Goal: Information Seeking & Learning: Learn about a topic

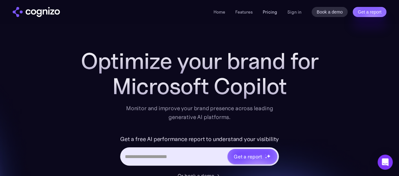
click at [270, 10] on link "Pricing" at bounding box center [270, 12] width 15 height 6
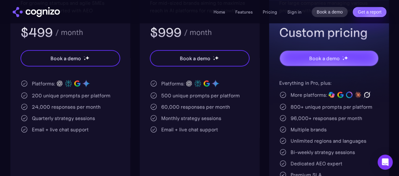
scroll to position [175, 0]
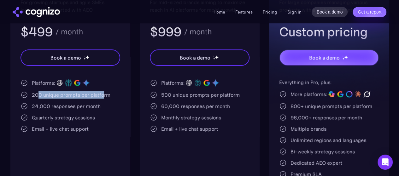
drag, startPoint x: 37, startPoint y: 95, endPoint x: 102, endPoint y: 96, distance: 65.0
click at [102, 96] on div "200 unique prompts per platform" at bounding box center [71, 95] width 79 height 8
drag, startPoint x: 102, startPoint y: 96, endPoint x: 39, endPoint y: 93, distance: 63.8
click at [39, 93] on div "200 unique prompts per platform" at bounding box center [71, 95] width 79 height 8
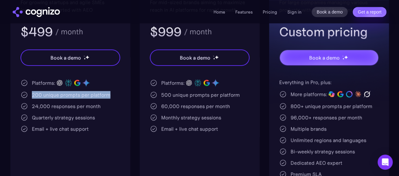
click at [39, 93] on div "200 unique prompts per platform" at bounding box center [71, 95] width 79 height 8
drag, startPoint x: 39, startPoint y: 93, endPoint x: 104, endPoint y: 96, distance: 65.7
click at [104, 96] on div "200 unique prompts per platform" at bounding box center [71, 95] width 79 height 8
drag, startPoint x: 104, startPoint y: 96, endPoint x: 36, endPoint y: 92, distance: 68.3
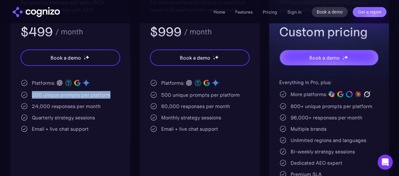
click at [36, 92] on div "200 unique prompts per platform" at bounding box center [71, 95] width 79 height 8
drag, startPoint x: 36, startPoint y: 92, endPoint x: 99, endPoint y: 98, distance: 63.0
click at [99, 98] on div "200 unique prompts per platform" at bounding box center [71, 95] width 79 height 8
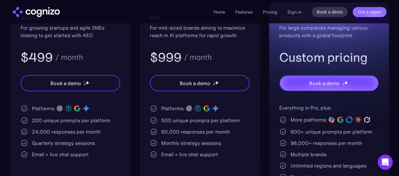
scroll to position [0, 0]
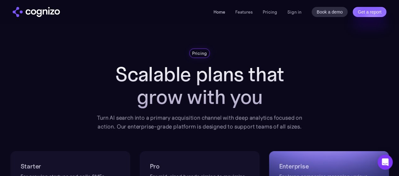
click at [215, 12] on link "Home" at bounding box center [220, 12] width 12 height 6
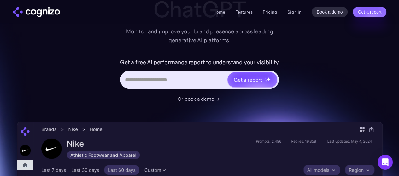
scroll to position [80, 0]
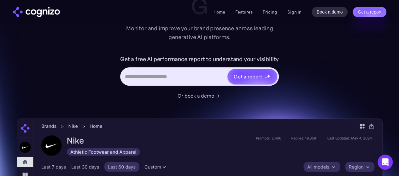
click at [192, 79] on input "Hero URL Input Form" at bounding box center [174, 77] width 106 height 12
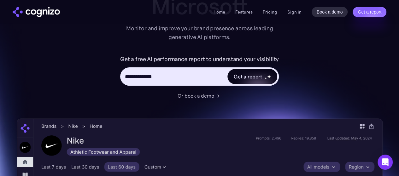
type input "**********"
click at [257, 75] on div "Get a report" at bounding box center [248, 77] width 28 height 8
type input "**********"
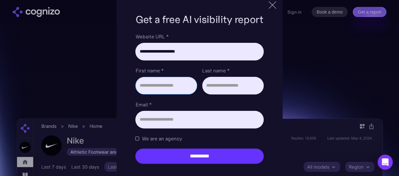
scroll to position [86, 0]
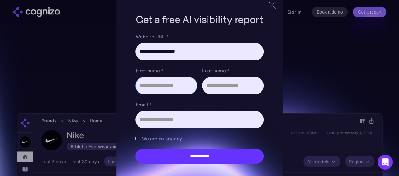
click at [157, 85] on input "First name *" at bounding box center [166, 86] width 62 height 18
type input "******"
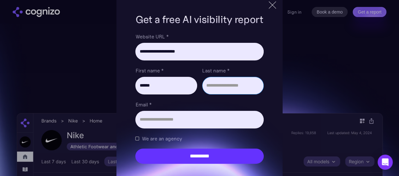
click at [219, 86] on input "Last name *" at bounding box center [233, 86] width 62 height 18
type input "*****"
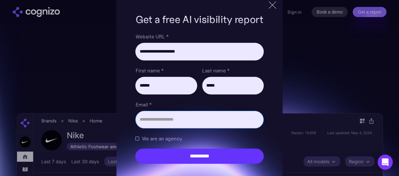
click at [189, 121] on input "Email *" at bounding box center [199, 120] width 128 height 18
type input "**********"
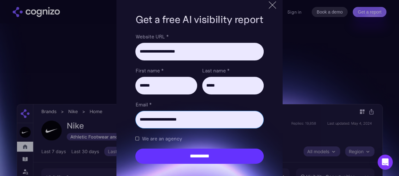
scroll to position [98, 0]
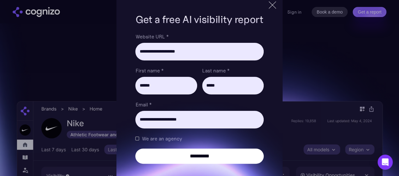
click at [181, 158] on input "**********" at bounding box center [199, 156] width 128 height 15
type input "**********"
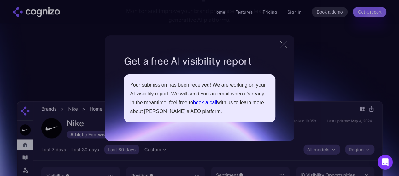
click at [209, 103] on link "book a call" at bounding box center [205, 102] width 24 height 5
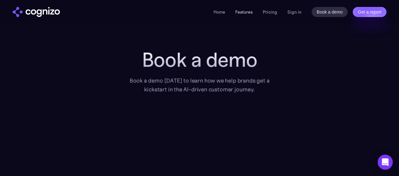
click at [244, 12] on link "Features" at bounding box center [243, 12] width 17 height 6
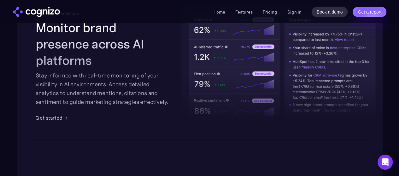
scroll to position [1030, 0]
click at [113, 83] on div "Stay informed with real-time monitoring of your visibility in AI environments. …" at bounding box center [103, 88] width 135 height 35
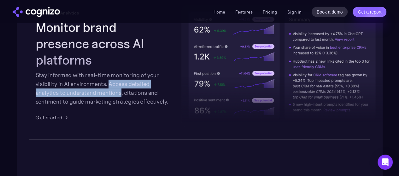
drag, startPoint x: 113, startPoint y: 83, endPoint x: 116, endPoint y: 88, distance: 5.9
click at [116, 88] on div "Stay informed with real-time monitoring of your visibility in AI environments. …" at bounding box center [103, 88] width 135 height 35
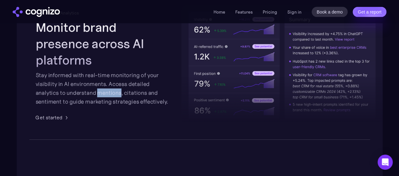
drag, startPoint x: 116, startPoint y: 88, endPoint x: 119, endPoint y: 92, distance: 4.3
click at [119, 92] on div "Stay informed with real-time monitoring of your visibility in AI environments. …" at bounding box center [103, 88] width 135 height 35
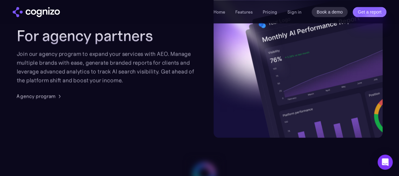
scroll to position [1563, 0]
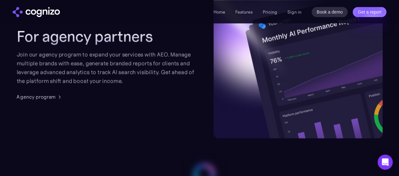
click at [87, 63] on div "Join our agency program to expand your services with AEO. Manage multiple brand…" at bounding box center [109, 67] width 184 height 35
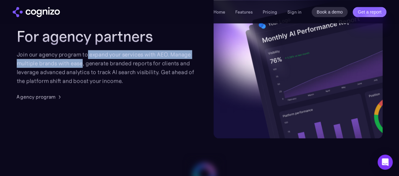
drag, startPoint x: 87, startPoint y: 63, endPoint x: 103, endPoint y: 70, distance: 17.5
click at [103, 70] on div "Join our agency program to expand your services with AEO. Manage multiple brand…" at bounding box center [109, 67] width 184 height 35
drag, startPoint x: 103, startPoint y: 70, endPoint x: 115, endPoint y: 64, distance: 13.7
click at [115, 64] on div "Join our agency program to expand your services with AEO. Manage multiple brand…" at bounding box center [109, 67] width 184 height 35
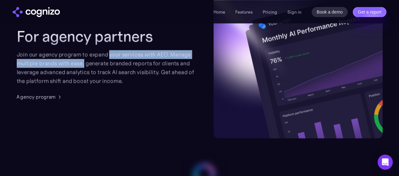
click at [115, 64] on div "Join our agency program to expand your services with AEO. Manage multiple brand…" at bounding box center [109, 67] width 184 height 35
drag, startPoint x: 104, startPoint y: 70, endPoint x: 104, endPoint y: 62, distance: 8.2
click at [104, 62] on div "Join our agency program to expand your services with AEO. Manage multiple brand…" at bounding box center [109, 67] width 184 height 35
drag, startPoint x: 104, startPoint y: 62, endPoint x: 104, endPoint y: 68, distance: 5.4
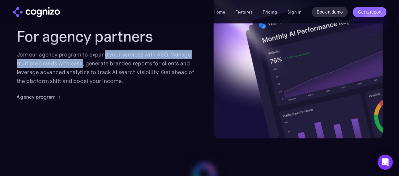
click at [104, 68] on div "Join our agency program to expand your services with AEO. Manage multiple brand…" at bounding box center [109, 67] width 184 height 35
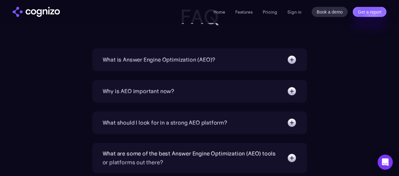
scroll to position [2027, 0]
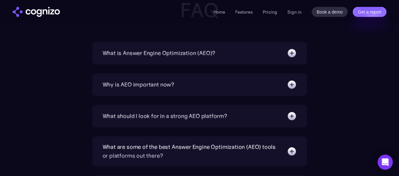
click at [294, 58] on img at bounding box center [292, 53] width 10 height 10
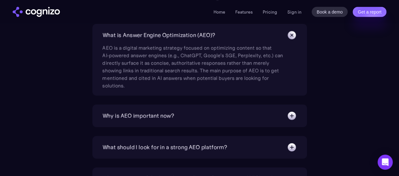
scroll to position [2053, 0]
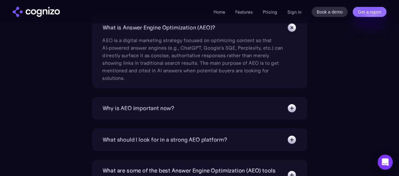
click at [263, 110] on div "Why is AEO important now? With increasing reliance on generative AI chatbots fo…" at bounding box center [199, 108] width 215 height 23
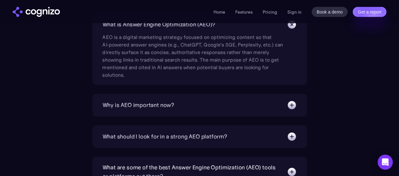
scroll to position [2058, 0]
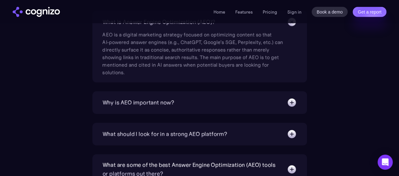
click at [270, 114] on div "Why is AEO important now? With increasing reliance on generative AI chatbots fo…" at bounding box center [199, 103] width 215 height 23
click at [267, 108] on div "Why is AEO important now?" at bounding box center [200, 103] width 194 height 10
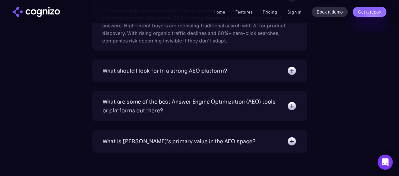
scroll to position [2164, 0]
click at [253, 76] on div "What should I look for in a strong AEO platform?" at bounding box center [200, 71] width 194 height 10
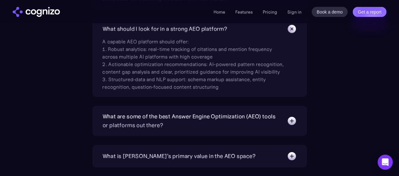
scroll to position [2206, 0]
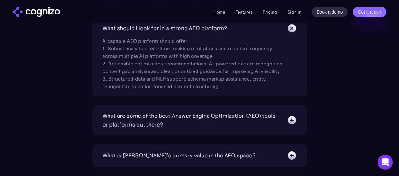
click at [240, 129] on div "What are some of the best Answer Engine Optimization (AEO) tools or platforms o…" at bounding box center [192, 121] width 178 height 18
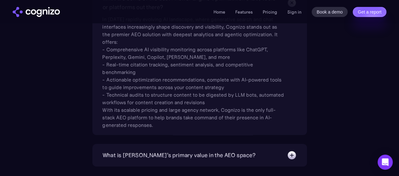
scroll to position [2354, 0]
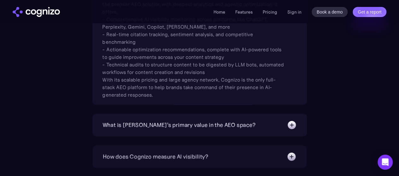
click at [240, 130] on div "What is [PERSON_NAME]’s primary value in the AEO space?" at bounding box center [200, 125] width 194 height 10
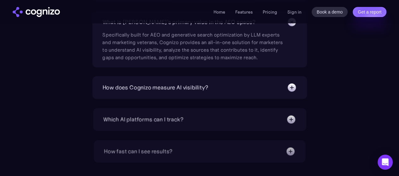
scroll to position [2469, 0]
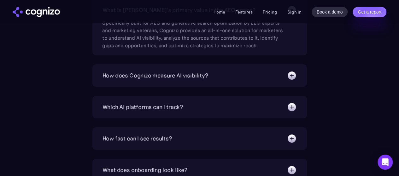
click at [223, 81] on div "How does Cognizo measure AI visibility?" at bounding box center [200, 76] width 194 height 10
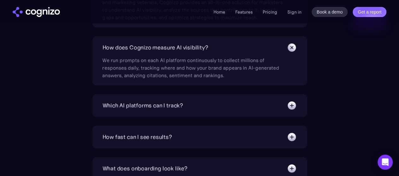
scroll to position [2498, 0]
click at [221, 105] on div "Which AI platforms can I track? You can track a wide range of leading AI platfo…" at bounding box center [199, 105] width 215 height 23
click at [222, 110] on div "Which AI platforms can I track?" at bounding box center [200, 105] width 194 height 10
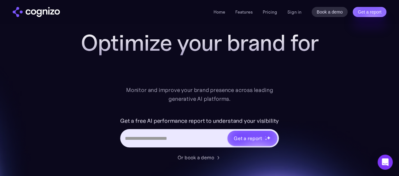
scroll to position [0, 0]
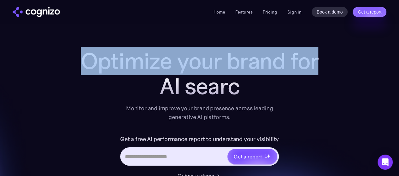
drag, startPoint x: 86, startPoint y: 57, endPoint x: 261, endPoint y: 97, distance: 179.8
click at [261, 97] on div "Optimize your brand for AI searc" at bounding box center [200, 74] width 253 height 51
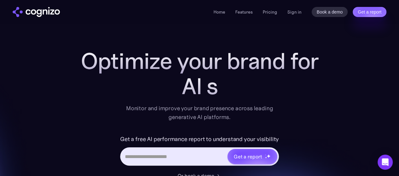
click at [261, 97] on div "AI s" at bounding box center [200, 86] width 253 height 25
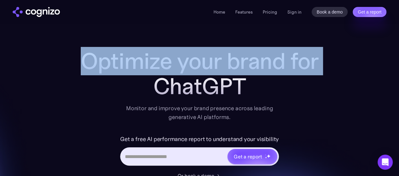
drag, startPoint x: 261, startPoint y: 97, endPoint x: 80, endPoint y: 50, distance: 186.2
click at [80, 50] on div "Optimize your brand for ChatGPT" at bounding box center [200, 74] width 253 height 51
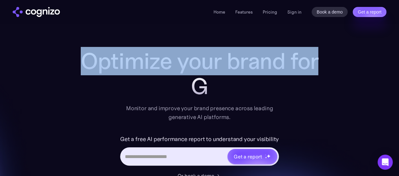
click at [80, 50] on h1 "Optimize your brand for" at bounding box center [200, 61] width 253 height 25
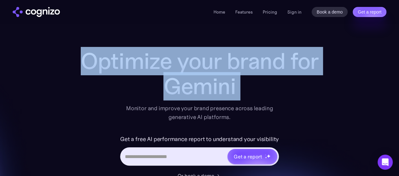
drag, startPoint x: 80, startPoint y: 50, endPoint x: 247, endPoint y: 95, distance: 172.7
click at [247, 95] on div "Optimize your brand for Gemini" at bounding box center [200, 74] width 253 height 51
click at [247, 95] on div "Gemini" at bounding box center [200, 86] width 253 height 25
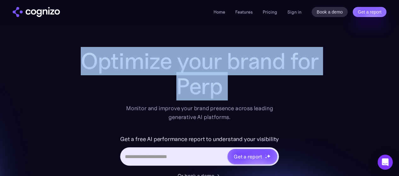
drag, startPoint x: 247, startPoint y: 95, endPoint x: 81, endPoint y: 50, distance: 172.5
click at [81, 50] on div "Optimize your brand for Perp" at bounding box center [200, 74] width 253 height 51
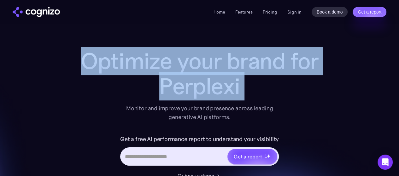
click at [81, 50] on h1 "Optimize your brand for" at bounding box center [200, 61] width 253 height 25
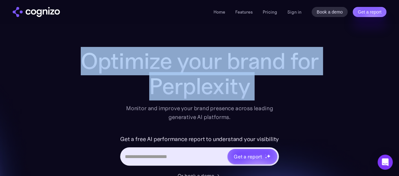
drag, startPoint x: 81, startPoint y: 50, endPoint x: 264, endPoint y: 99, distance: 189.3
click at [264, 99] on div "Optimize your brand for Perplexity Monitor and improve your brand presence acro…" at bounding box center [200, 85] width 253 height 73
